Goal: Browse casually

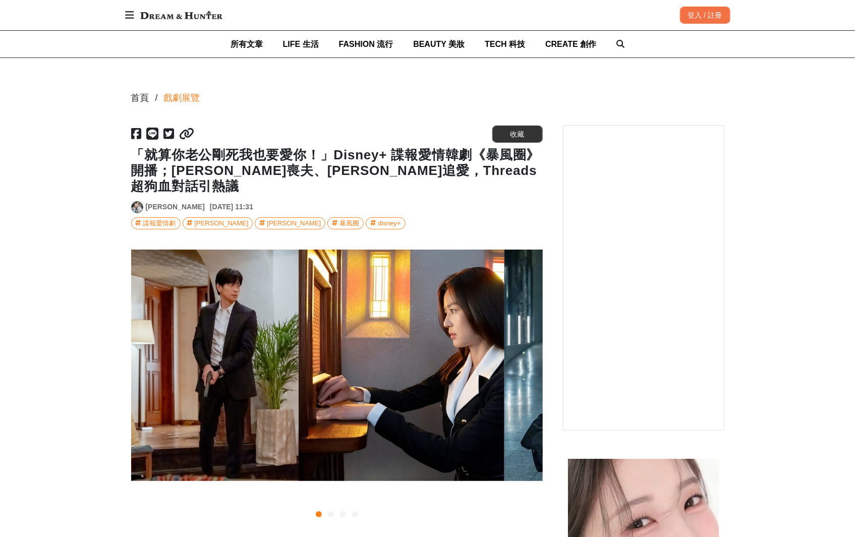
scroll to position [0, 123]
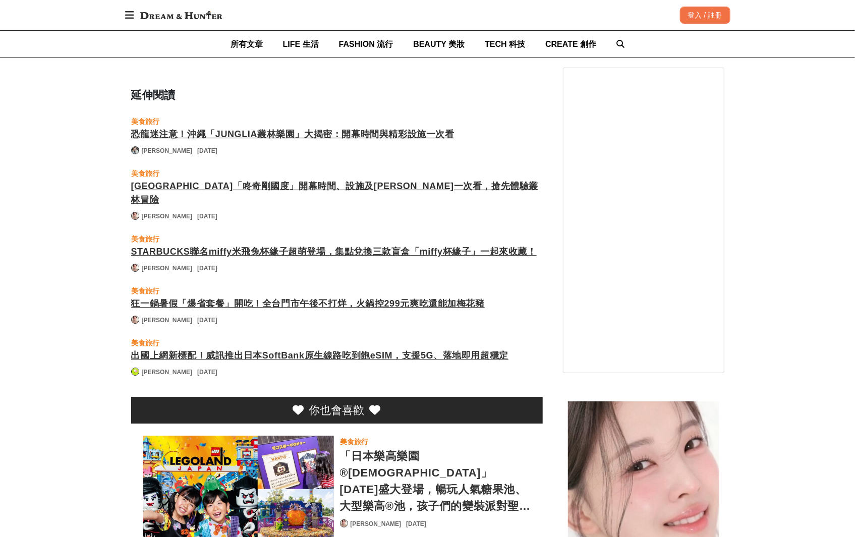
scroll to position [0, 411]
